Goal: Transaction & Acquisition: Purchase product/service

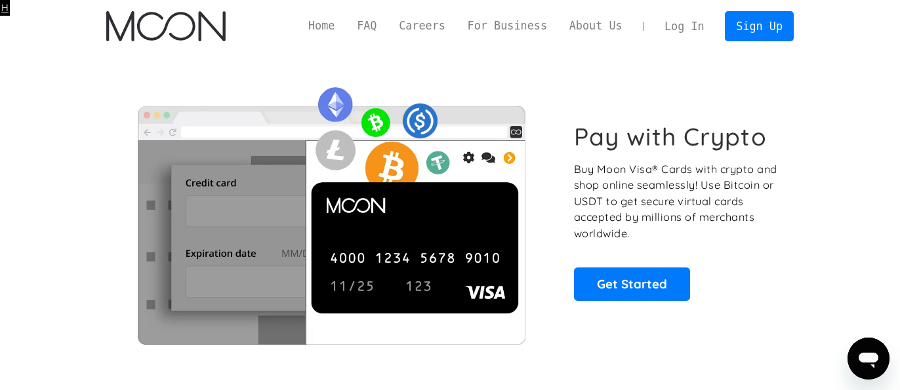
click at [677, 27] on link "Log In" at bounding box center [684, 26] width 62 height 29
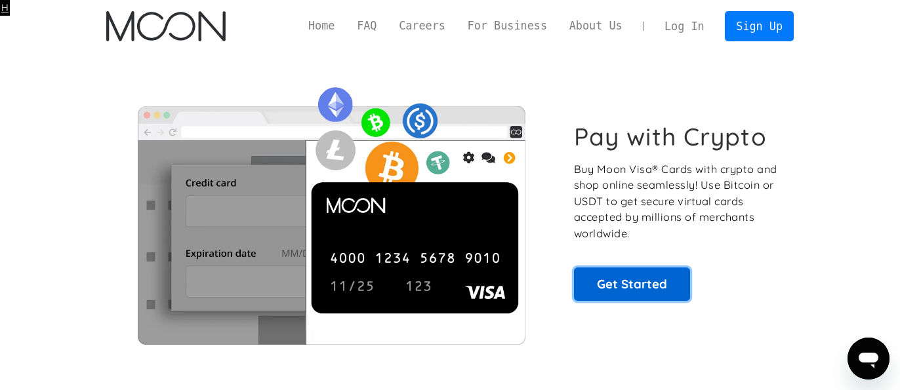
click at [628, 283] on link "Get Started" at bounding box center [632, 284] width 116 height 33
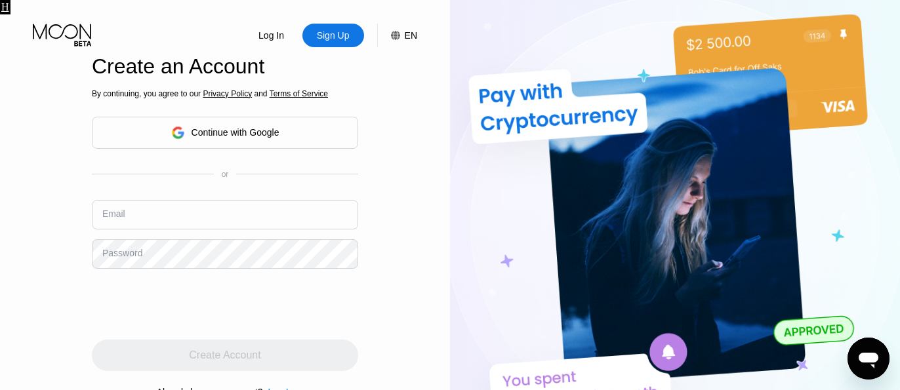
click at [191, 210] on input "text" at bounding box center [225, 215] width 266 height 30
paste input "[EMAIL_ADDRESS][DOMAIN_NAME]"
type input "[EMAIL_ADDRESS][DOMAIN_NAME]"
click at [162, 239] on div "Email [EMAIL_ADDRESS][DOMAIN_NAME]" at bounding box center [225, 219] width 266 height 39
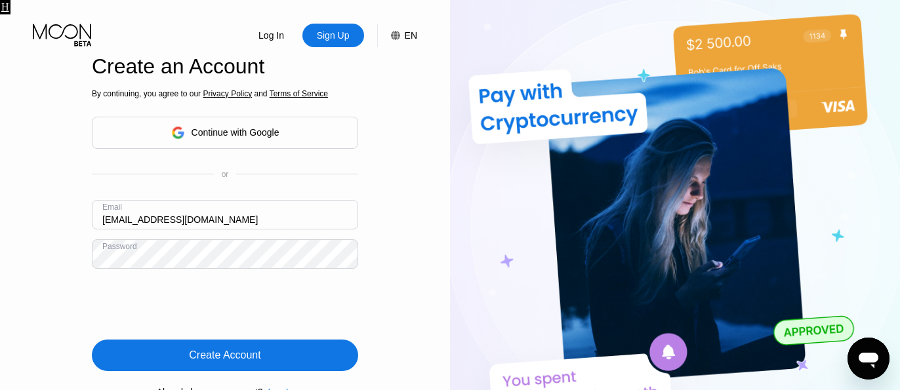
click at [215, 358] on div "Create Account" at bounding box center [225, 355] width 72 height 13
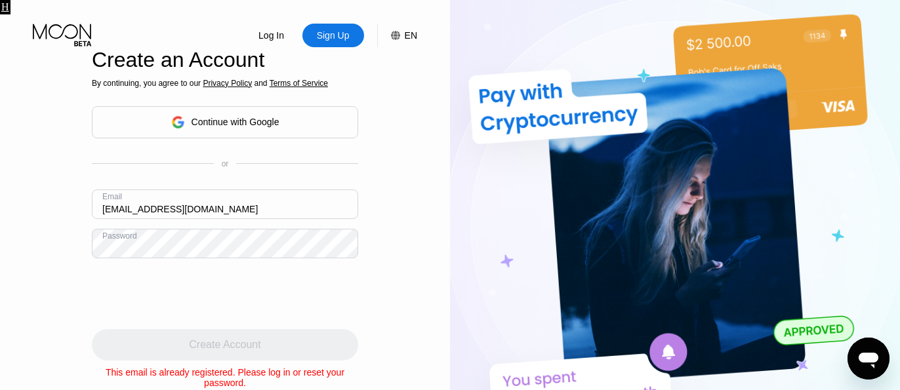
click at [152, 199] on input "knapp5754@gmail.com" at bounding box center [225, 205] width 266 height 30
paste input "louistalbot1@outlook.com"
type input "louistalbot1@outlook.com"
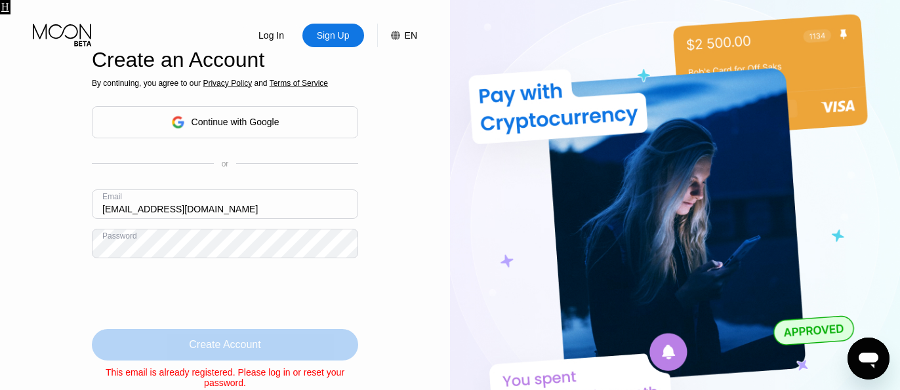
click at [197, 337] on div "Create Account" at bounding box center [225, 344] width 266 height 31
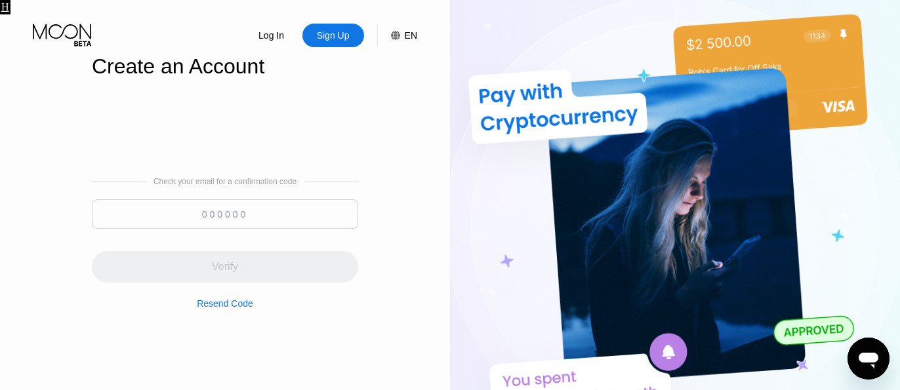
click at [249, 210] on input at bounding box center [225, 214] width 266 height 30
paste input "846898"
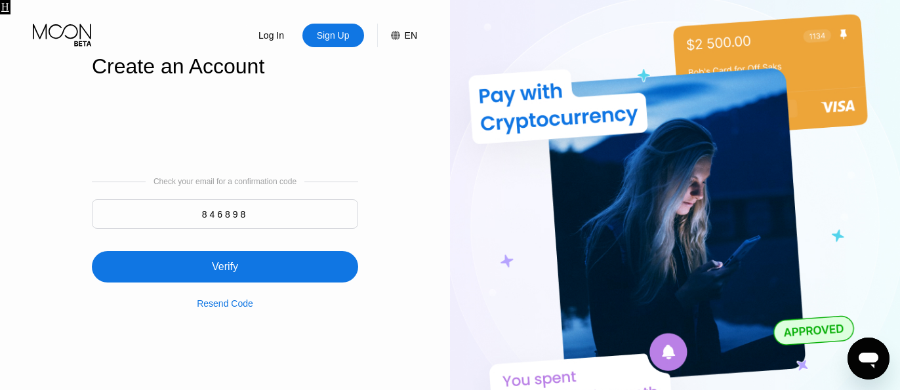
type input "846898"
click at [245, 270] on div "Verify" at bounding box center [225, 266] width 266 height 31
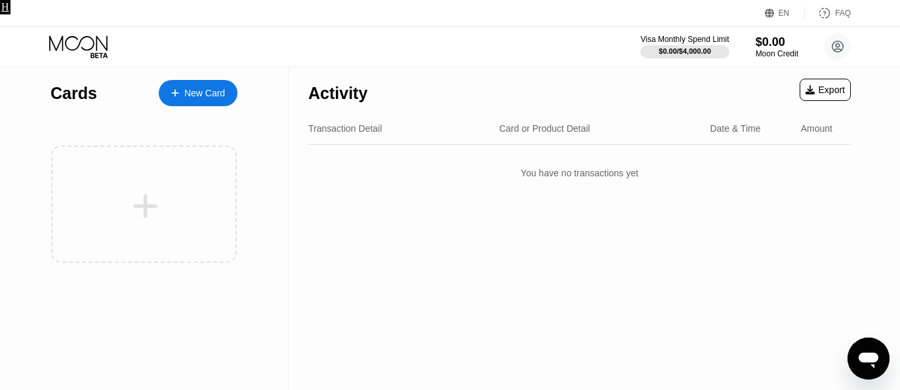
click at [191, 92] on div "New Card" at bounding box center [204, 93] width 41 height 11
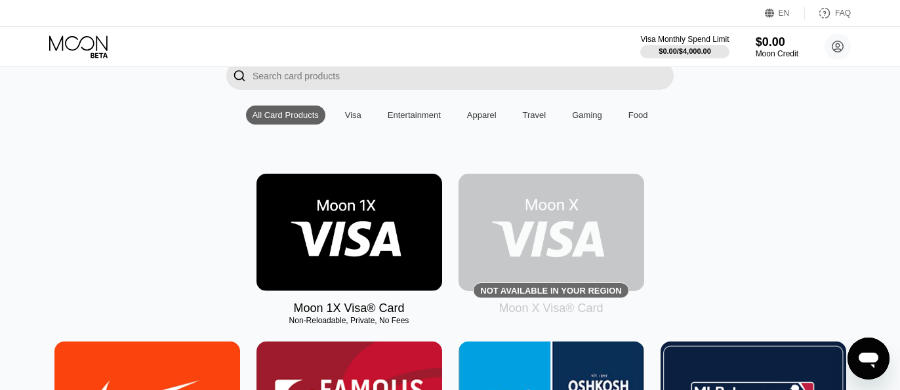
scroll to position [100, 0]
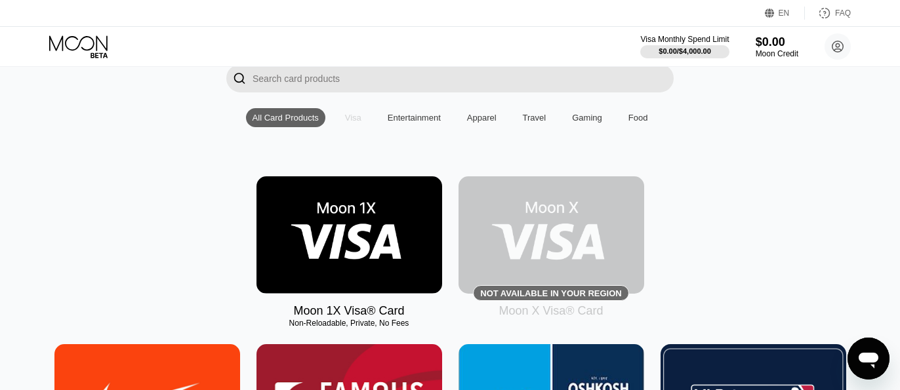
click at [352, 117] on div "Visa" at bounding box center [353, 118] width 16 height 10
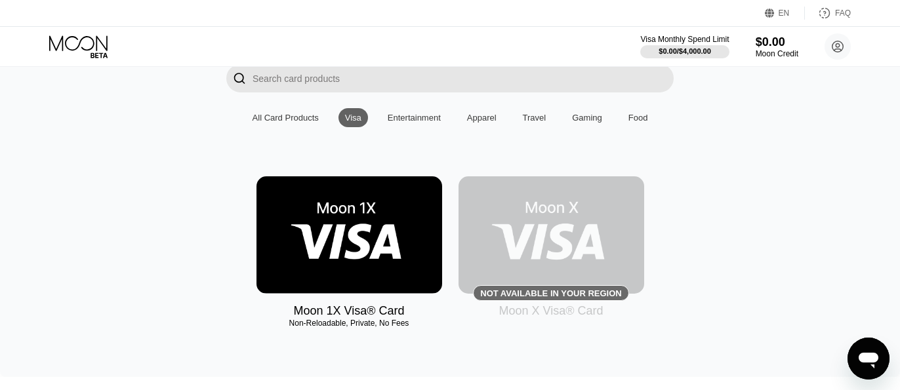
click at [389, 245] on img at bounding box center [350, 234] width 186 height 117
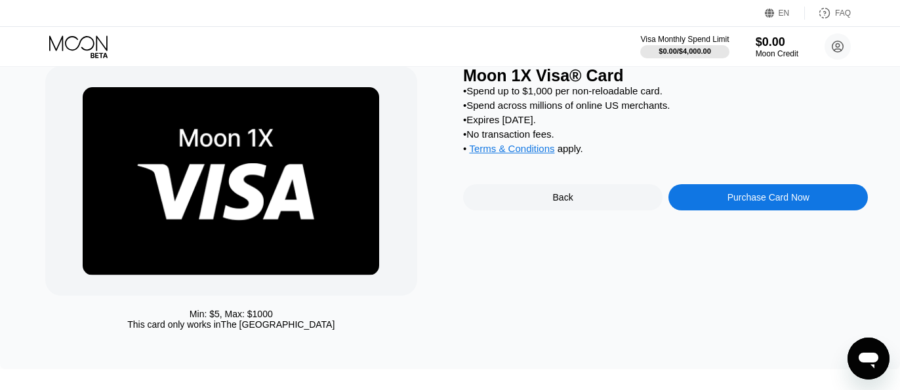
scroll to position [54, 0]
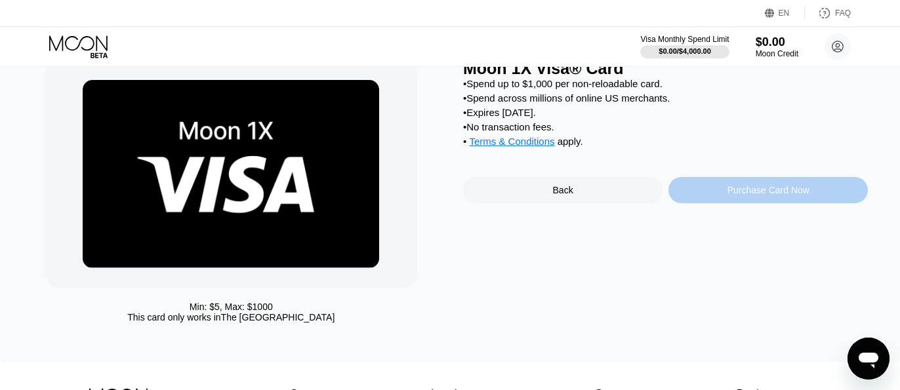
click at [714, 194] on div "Purchase Card Now" at bounding box center [767, 190] width 199 height 26
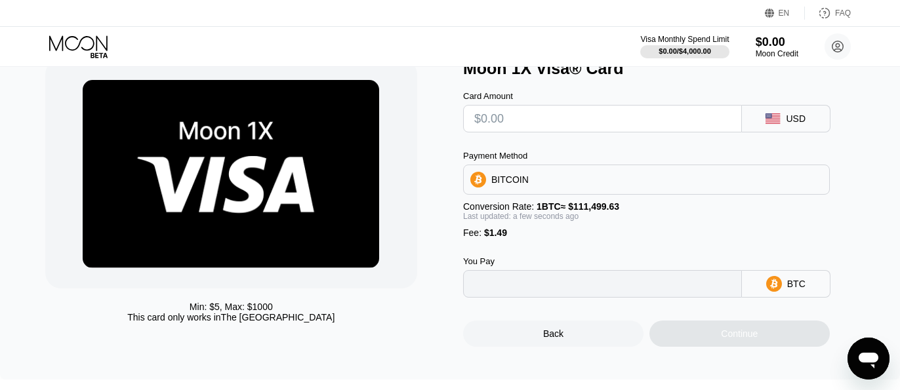
type input "0"
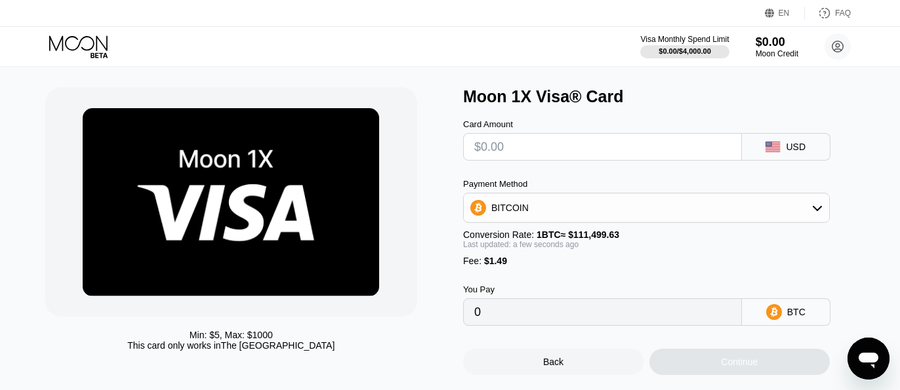
scroll to position [23, 0]
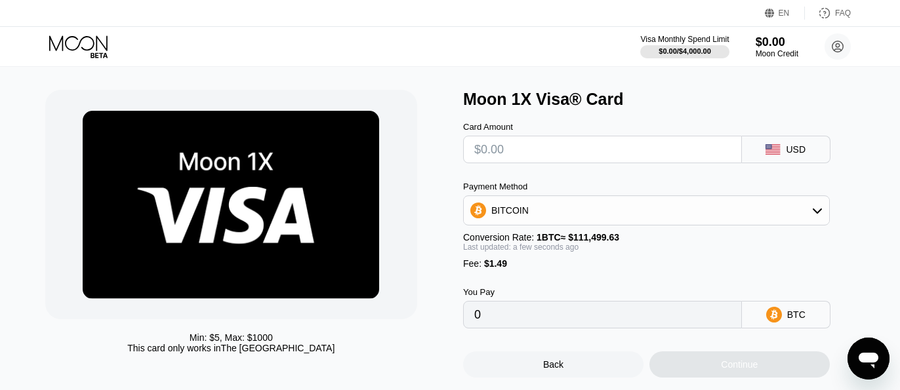
click at [598, 142] on input "text" at bounding box center [602, 149] width 257 height 26
click at [587, 213] on div "BITCOIN" at bounding box center [646, 210] width 365 height 26
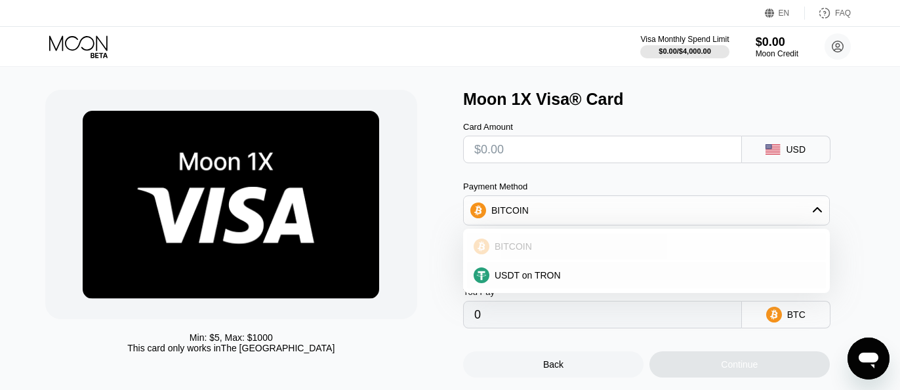
click at [554, 243] on div "BITCOIN" at bounding box center [646, 247] width 359 height 26
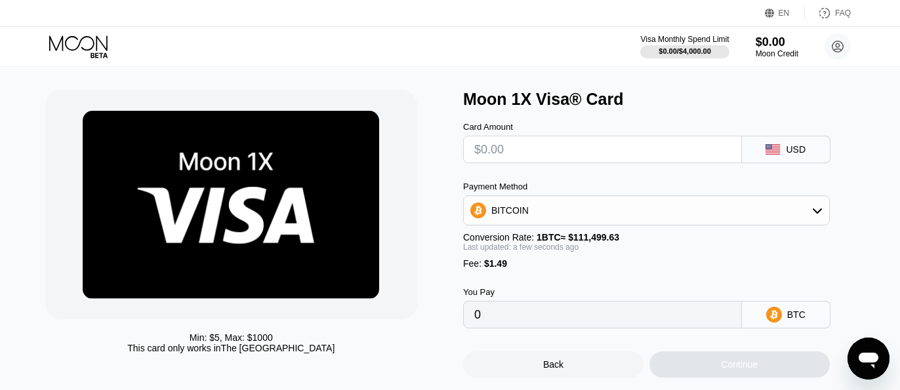
click at [540, 156] on input "text" at bounding box center [602, 149] width 257 height 26
type input "$3"
type input "0.00004027"
type input "$39"
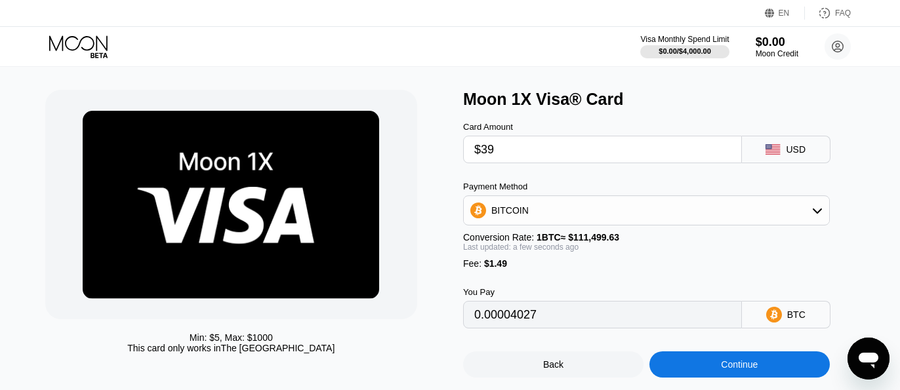
type input "0.00036315"
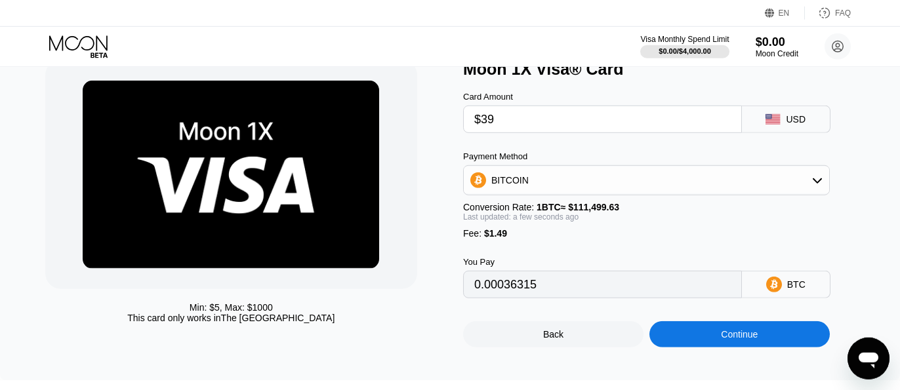
scroll to position [60, 0]
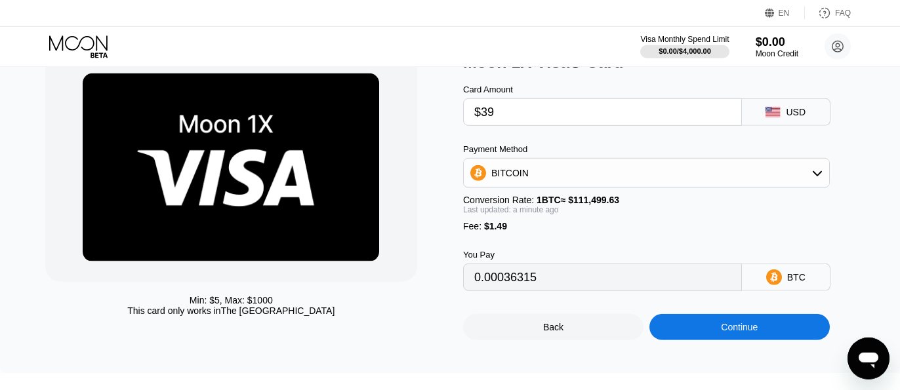
type input "$39"
type input "0.00036326"
type input "0.00036324"
